Goal: Task Accomplishment & Management: Manage account settings

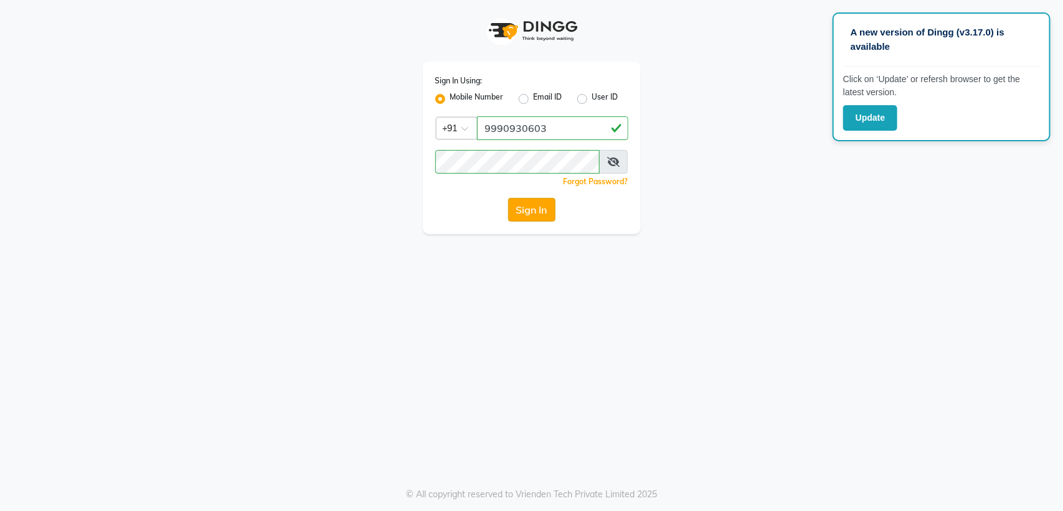
click at [536, 207] on button "Sign In" at bounding box center [531, 210] width 47 height 24
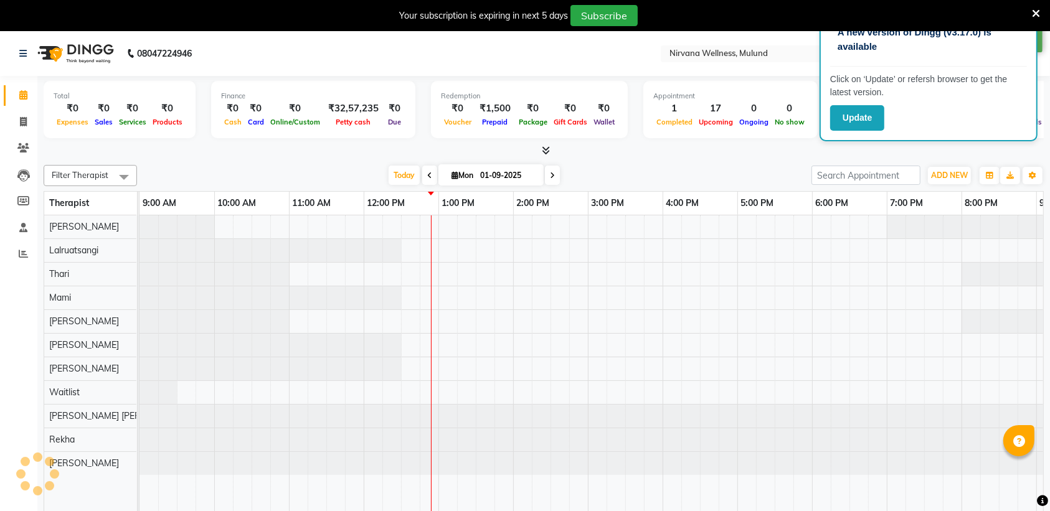
select select "en"
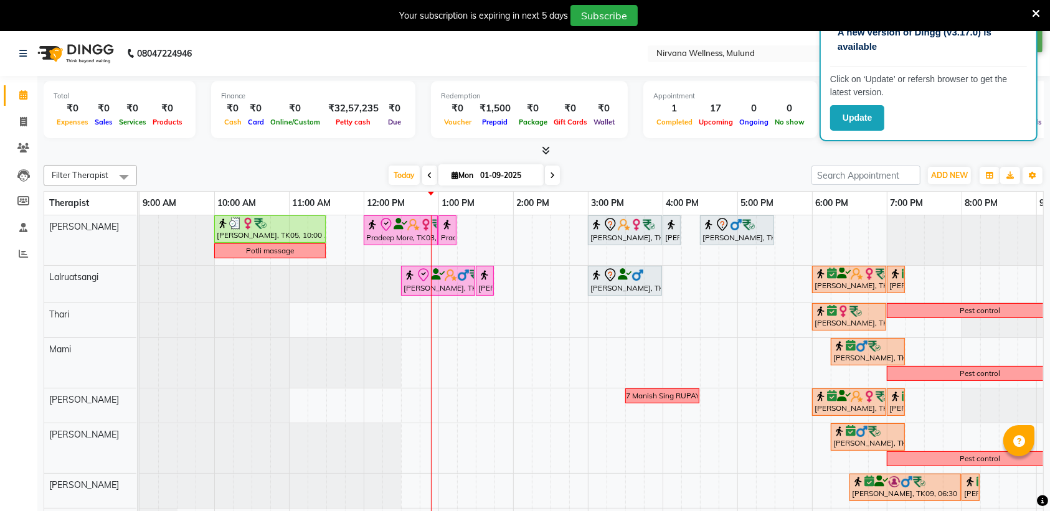
click at [1035, 9] on icon at bounding box center [1036, 13] width 8 height 11
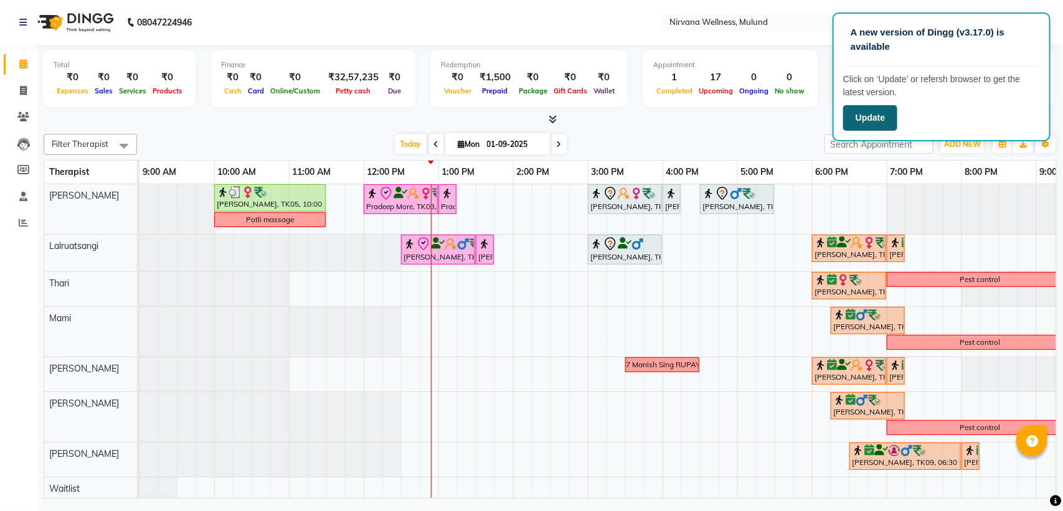
click at [857, 113] on button "Update" at bounding box center [870, 118] width 54 height 26
click at [856, 117] on button "Update" at bounding box center [870, 118] width 54 height 26
click at [873, 122] on button "Update" at bounding box center [870, 118] width 54 height 26
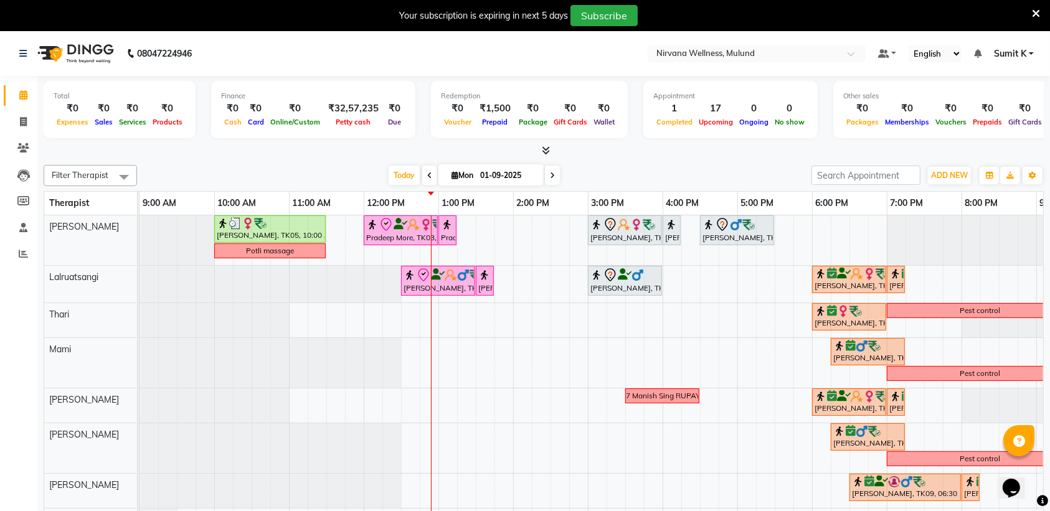
click at [1020, 54] on span "Sumit K" at bounding box center [1010, 53] width 32 height 13
click at [964, 116] on link "Sign out" at bounding box center [970, 116] width 114 height 19
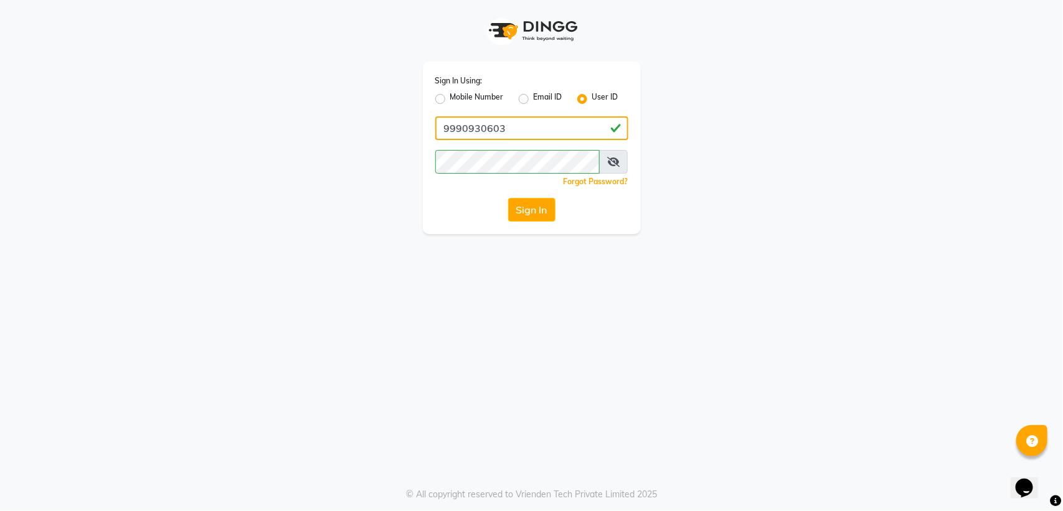
click at [551, 126] on input "9990930603" at bounding box center [531, 128] width 193 height 24
type input "9372641206"
click at [539, 209] on button "Sign In" at bounding box center [531, 210] width 47 height 24
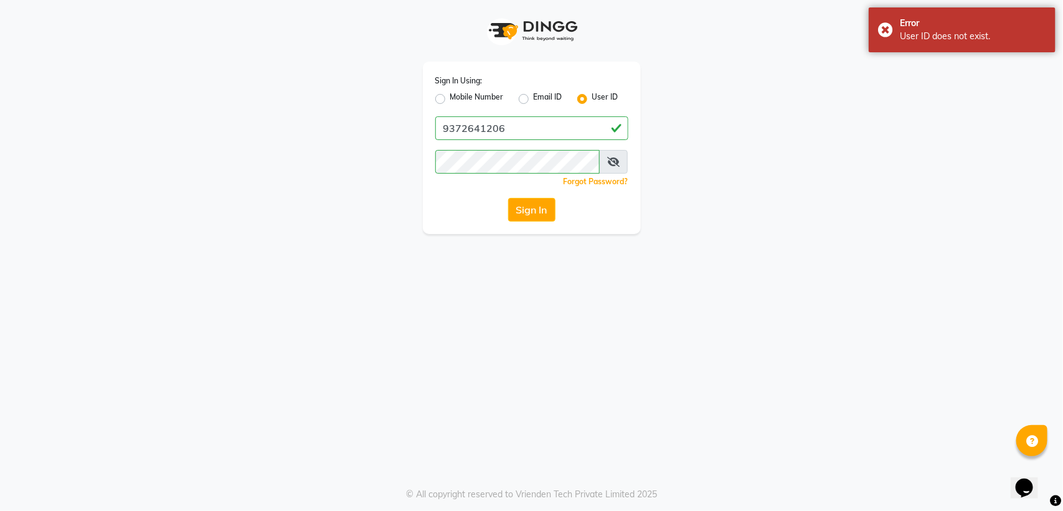
click at [606, 159] on span at bounding box center [613, 162] width 29 height 24
click at [534, 215] on button "Sign In" at bounding box center [531, 210] width 47 height 24
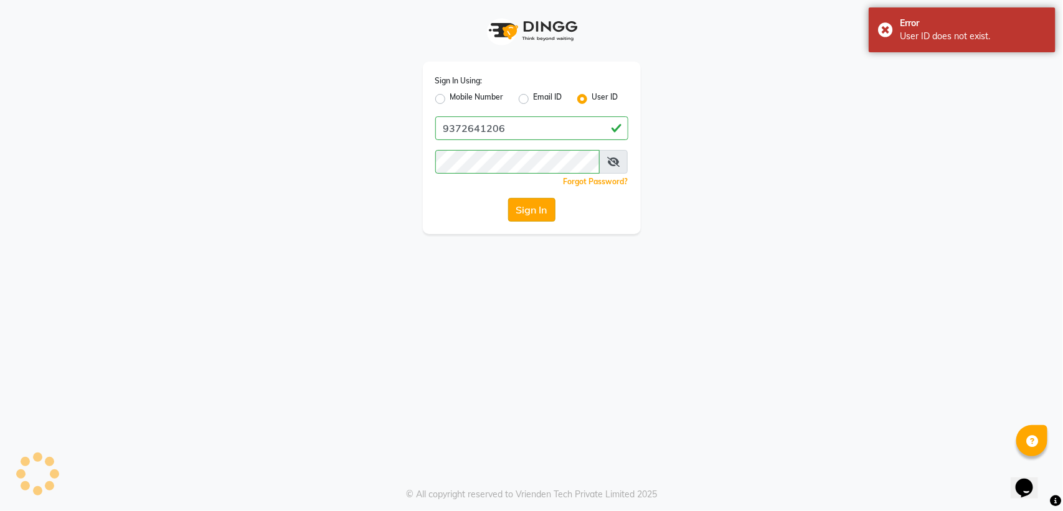
click at [534, 215] on button "Sign In" at bounding box center [531, 210] width 47 height 24
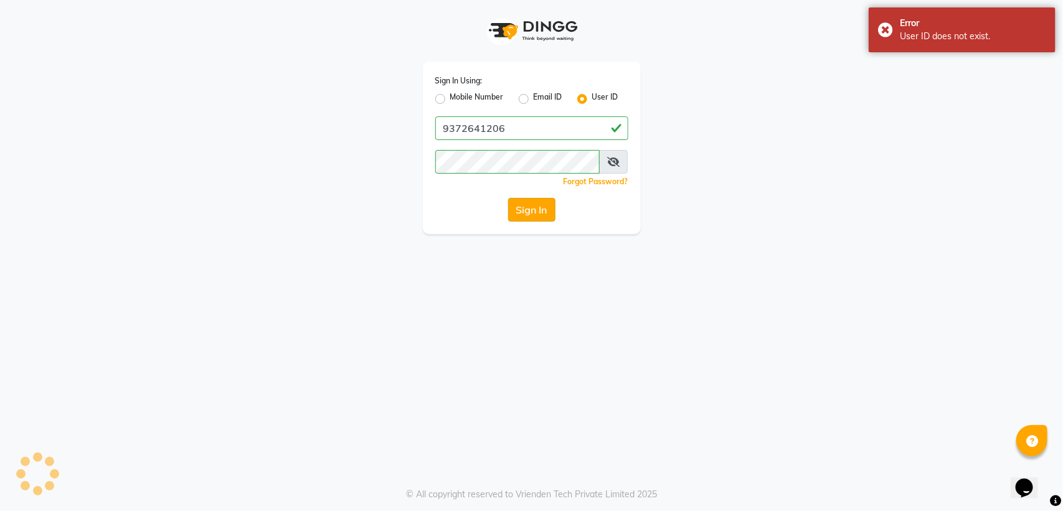
click at [534, 215] on button "Sign In" at bounding box center [531, 210] width 47 height 24
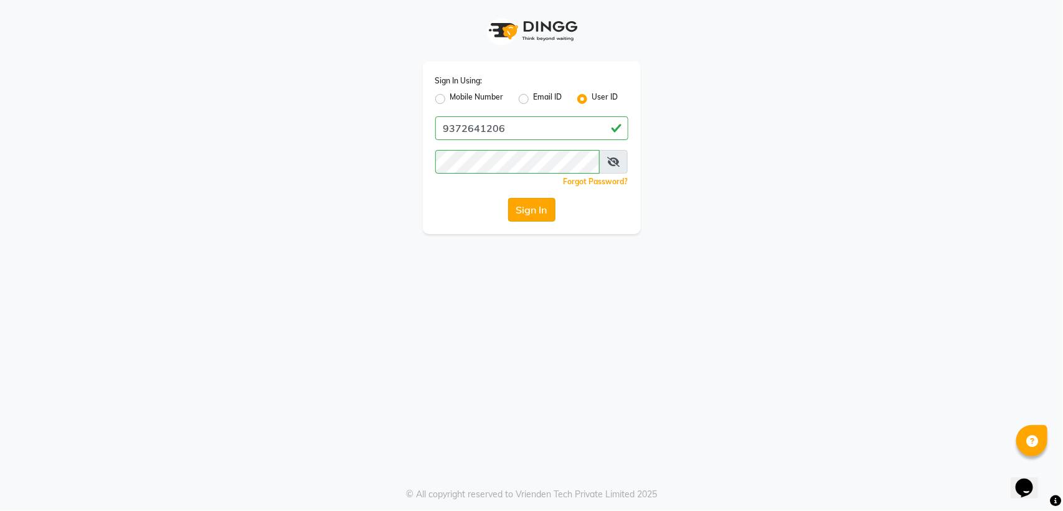
click at [534, 215] on button "Sign In" at bounding box center [531, 210] width 47 height 24
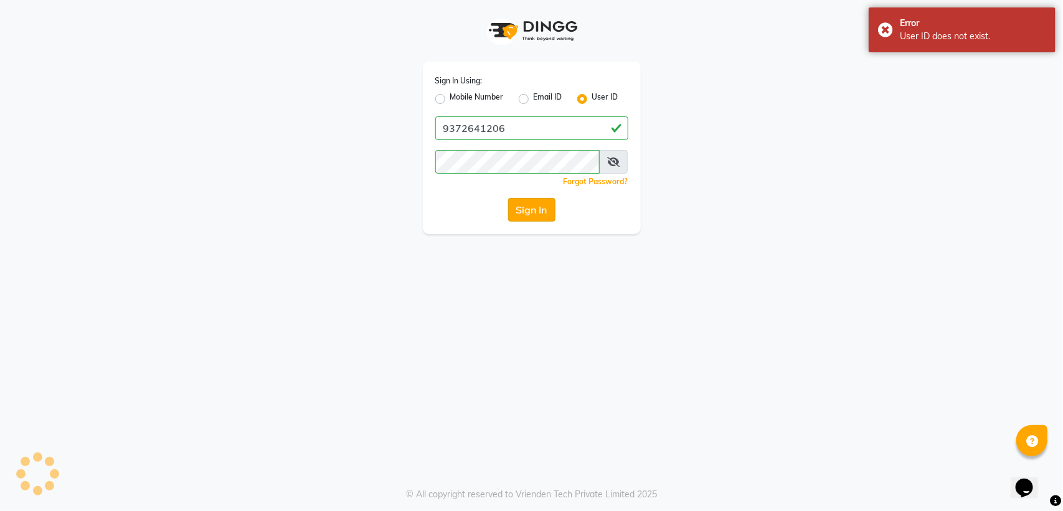
click at [534, 215] on button "Sign In" at bounding box center [531, 210] width 47 height 24
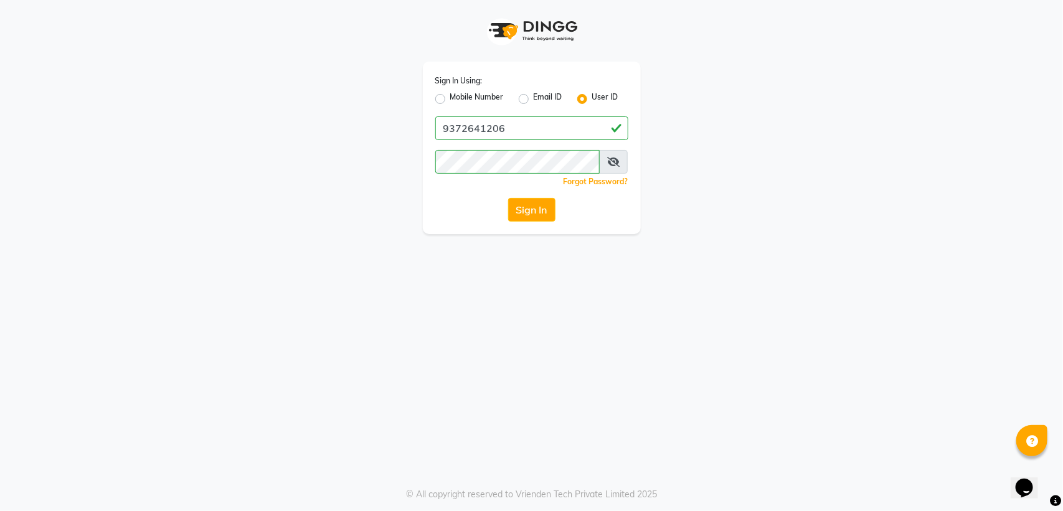
click at [450, 103] on label "Mobile Number" at bounding box center [477, 99] width 54 height 15
click at [450, 100] on input "Mobile Number" at bounding box center [454, 96] width 8 height 8
radio input "true"
radio input "false"
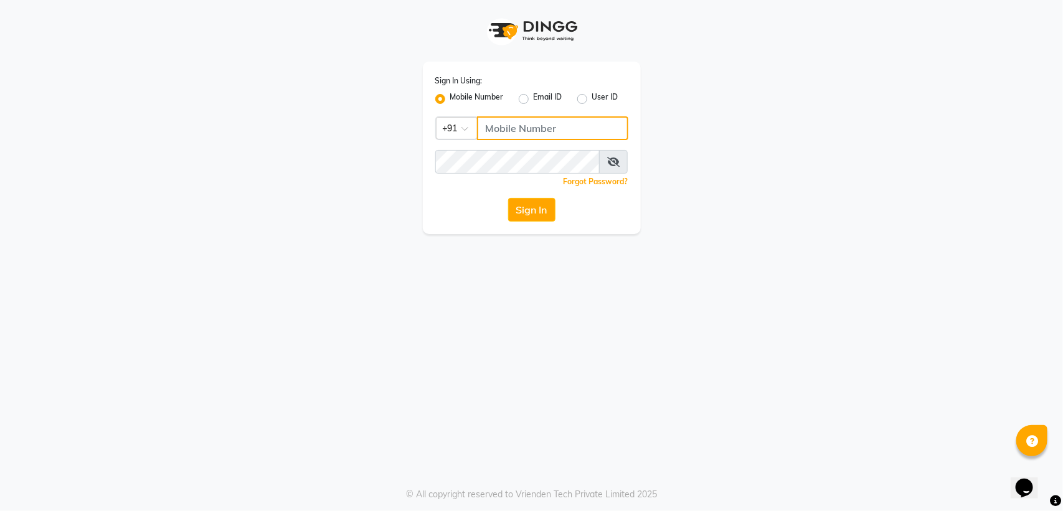
click at [521, 128] on input "Username" at bounding box center [552, 128] width 151 height 24
type input "9372641206"
click at [542, 206] on button "Sign In" at bounding box center [531, 210] width 47 height 24
